Goal: Check status: Check status

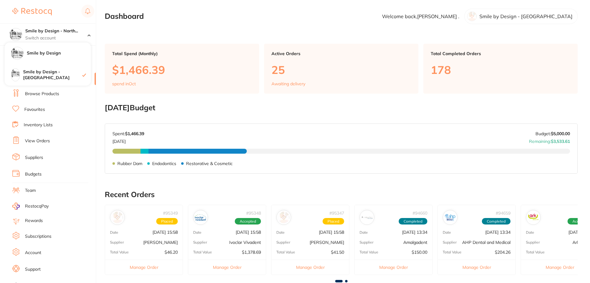
click at [97, 34] on div "$0.00 Smile by Design - North... Switch account Smile by Design Smile by Design…" at bounding box center [295, 141] width 590 height 283
click at [32, 142] on link "View Orders" at bounding box center [37, 141] width 25 height 6
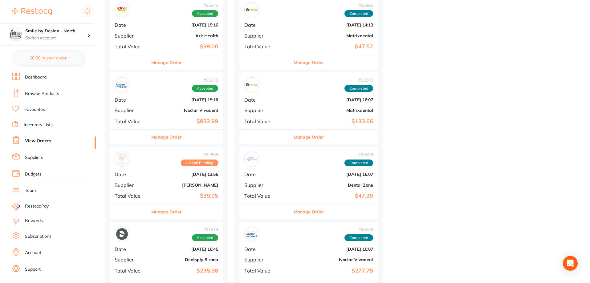
scroll to position [616, 0]
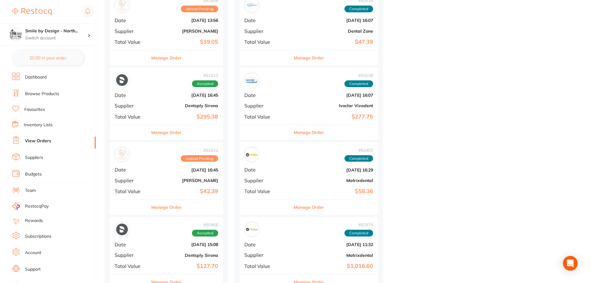
click at [178, 115] on b "$295.38" at bounding box center [186, 117] width 66 height 6
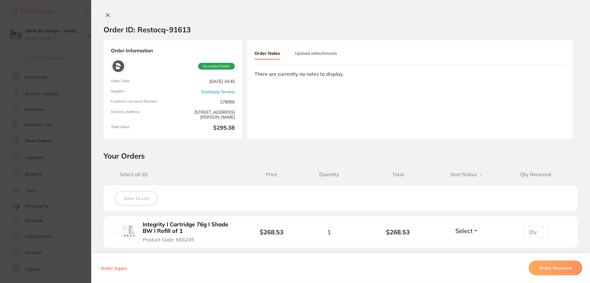
scroll to position [493, 0]
click at [108, 17] on icon at bounding box center [107, 15] width 3 height 3
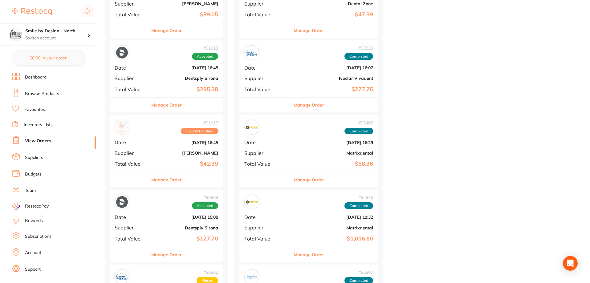
scroll to position [647, 0]
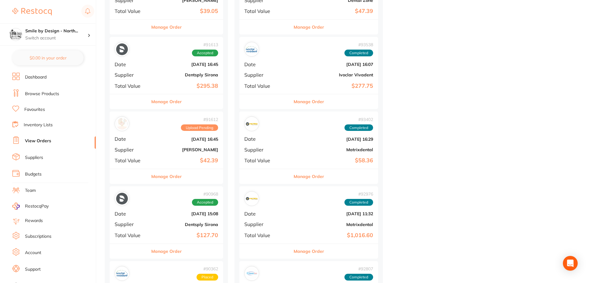
click at [192, 218] on div "# 90968 Accepted Date [DATE] 15:08 Supplier Dentsply Sirona Total Value $127.70" at bounding box center [166, 214] width 113 height 57
